Goal: Information Seeking & Learning: Learn about a topic

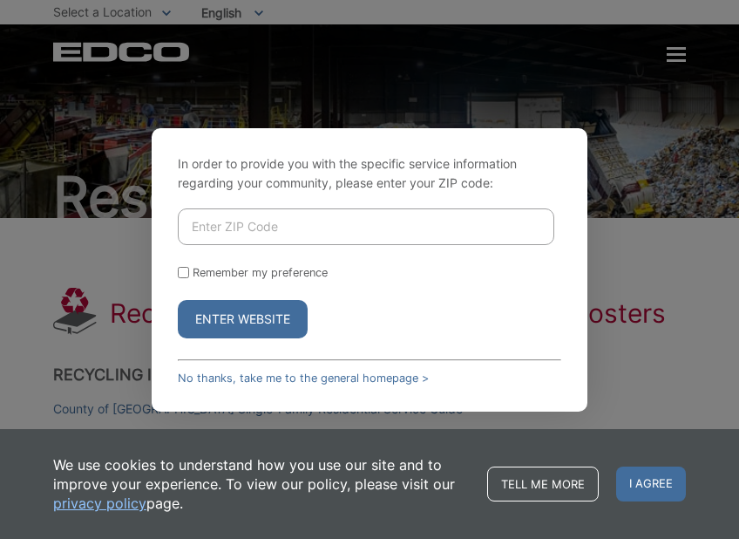
click at [240, 227] on input "Enter ZIP Code" at bounding box center [366, 226] width 376 height 37
type input "92118"
click at [178, 300] on button "Enter Website" at bounding box center [243, 319] width 130 height 38
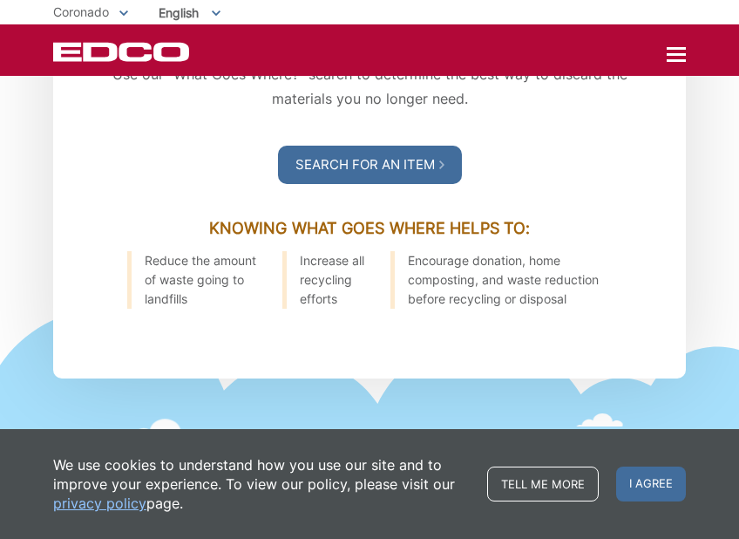
scroll to position [2254, 0]
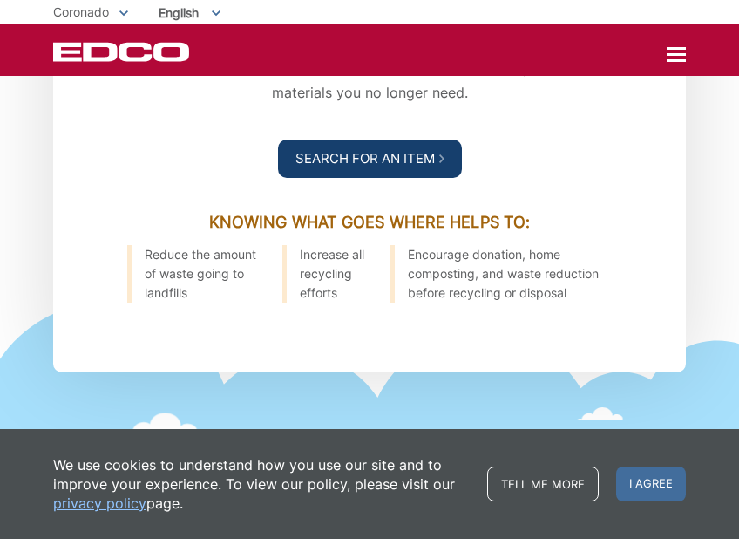
click at [378, 160] on link "Search For an Item" at bounding box center [370, 158] width 184 height 38
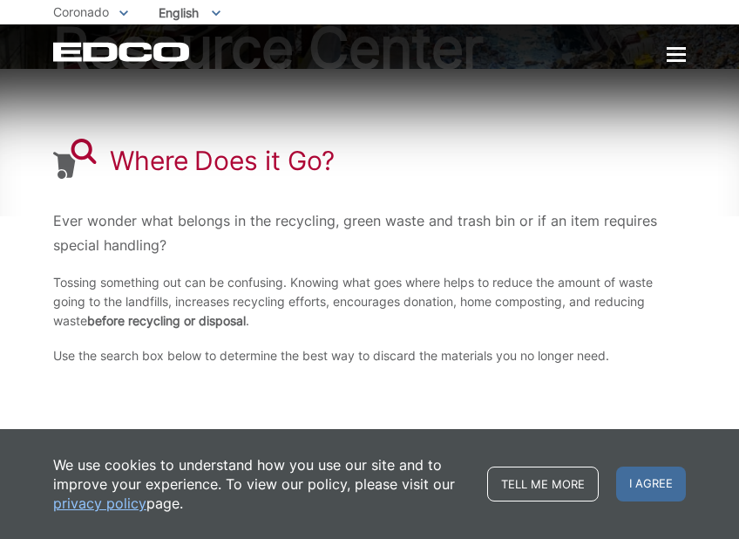
scroll to position [272, 0]
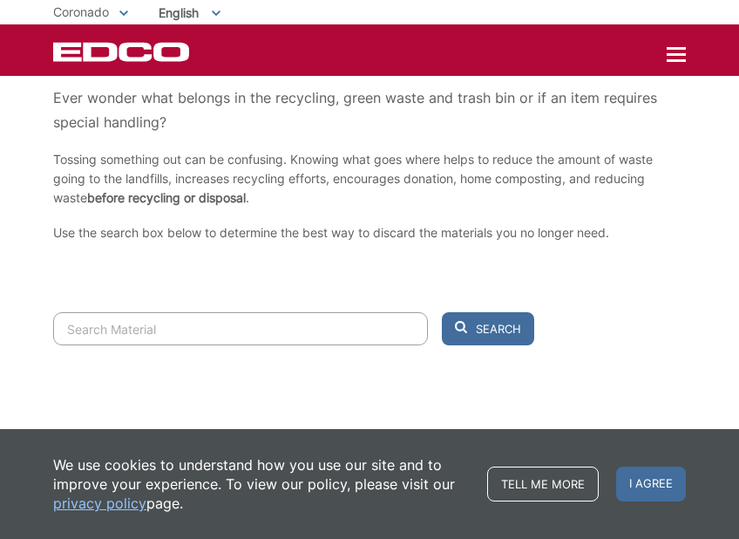
click at [188, 326] on input "Search" at bounding box center [240, 328] width 375 height 33
type input "wood"
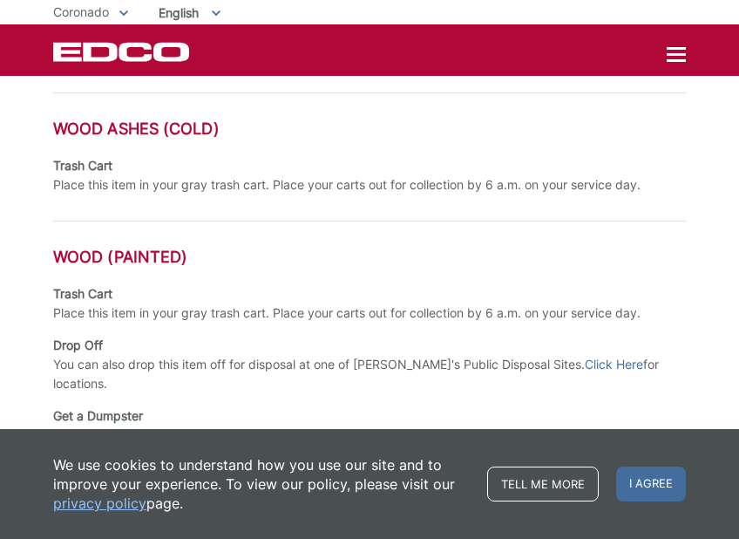
scroll to position [1131, 0]
